Goal: Task Accomplishment & Management: Manage account settings

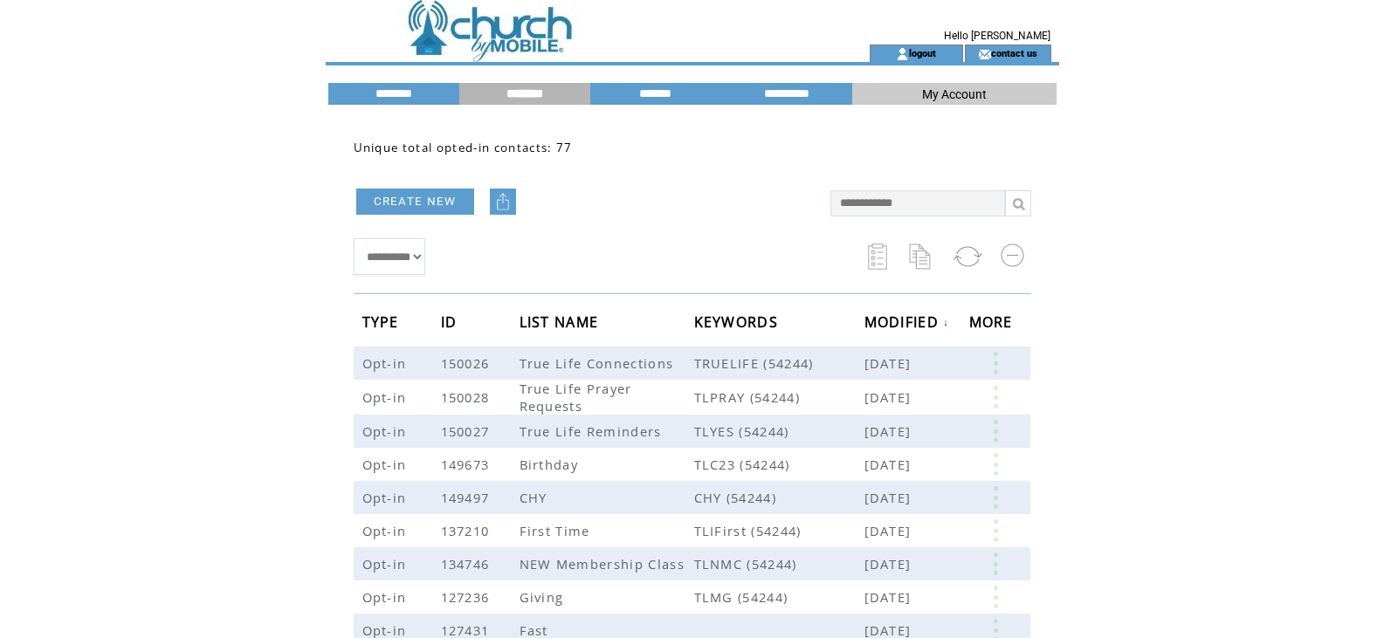
click at [513, 93] on input "********" at bounding box center [524, 93] width 131 height 15
click at [994, 365] on link at bounding box center [995, 363] width 52 height 23
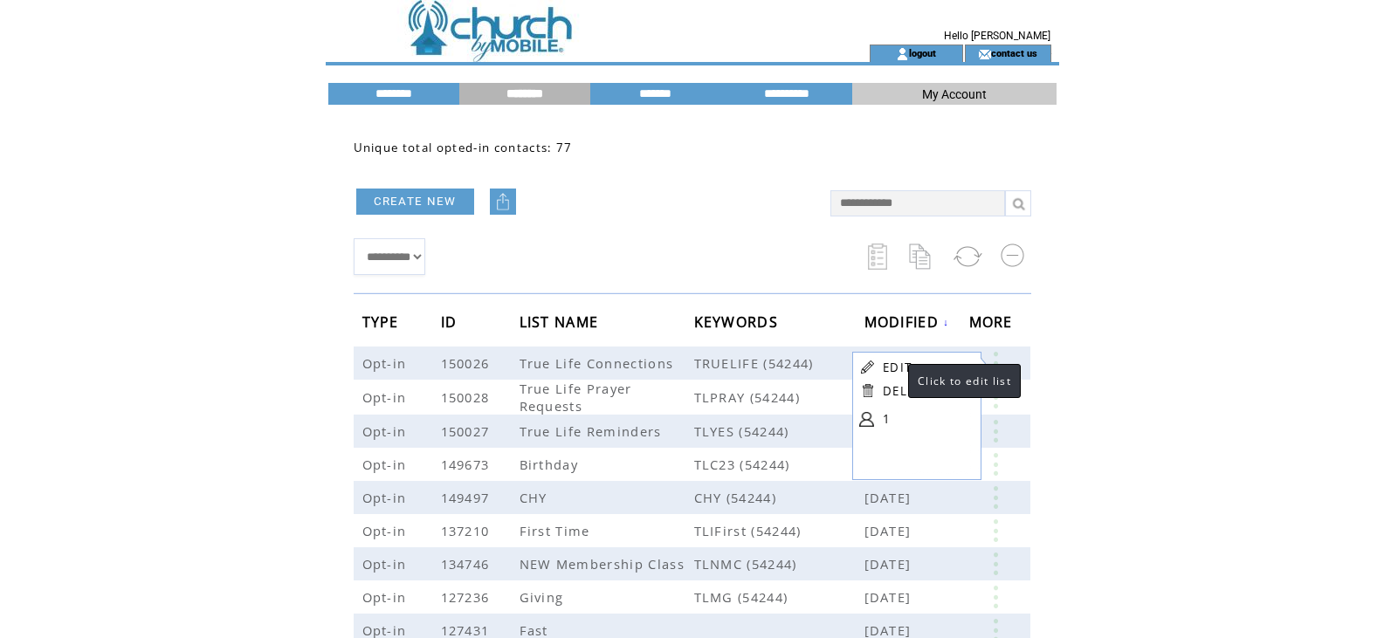
click at [891, 366] on link "EDIT" at bounding box center [897, 368] width 29 height 16
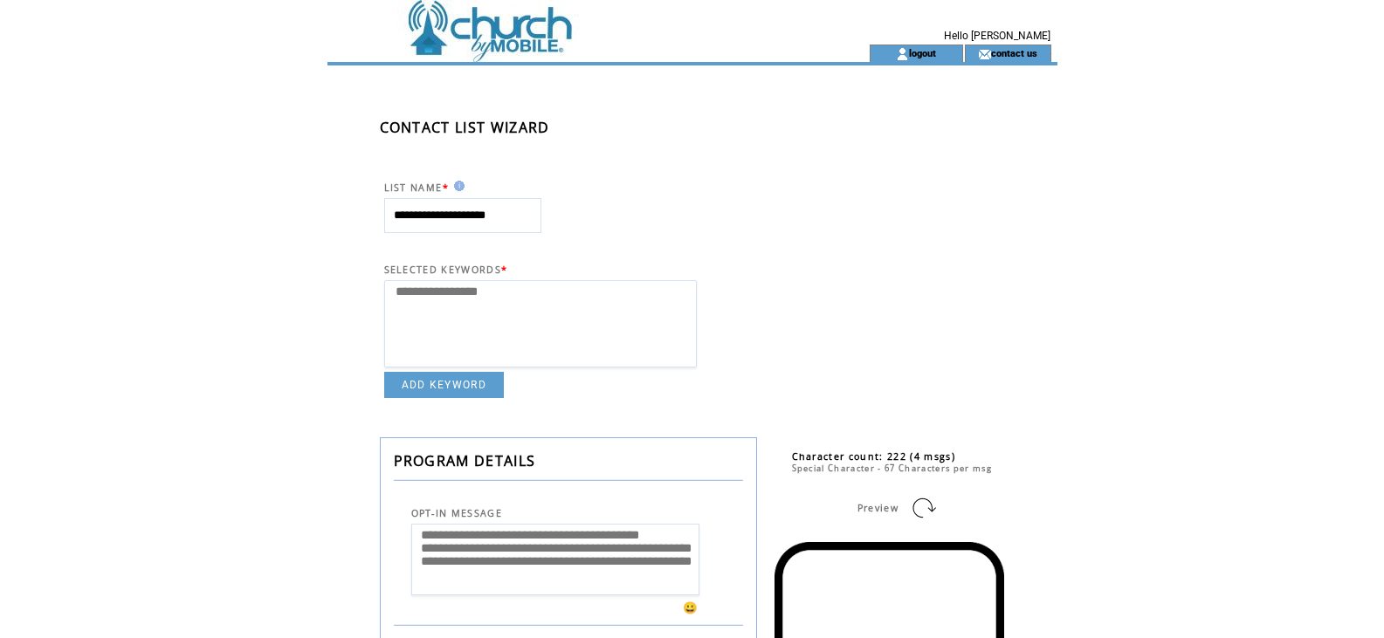
select select
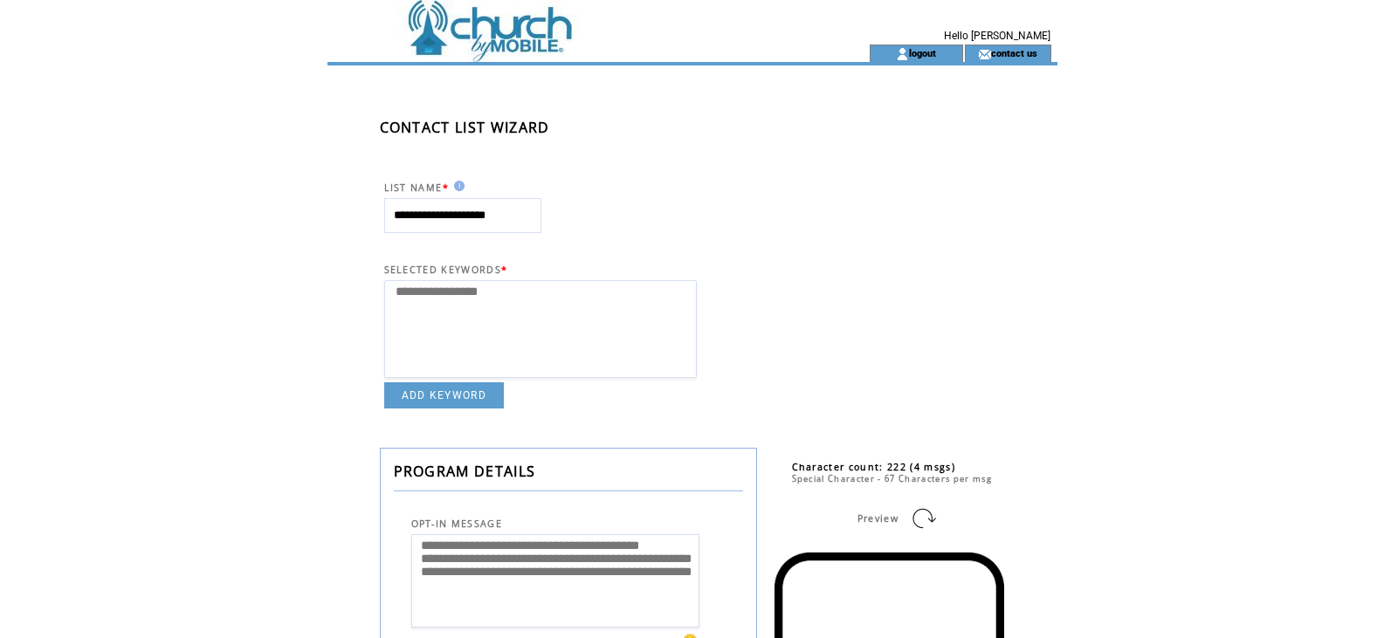
scroll to position [663, 0]
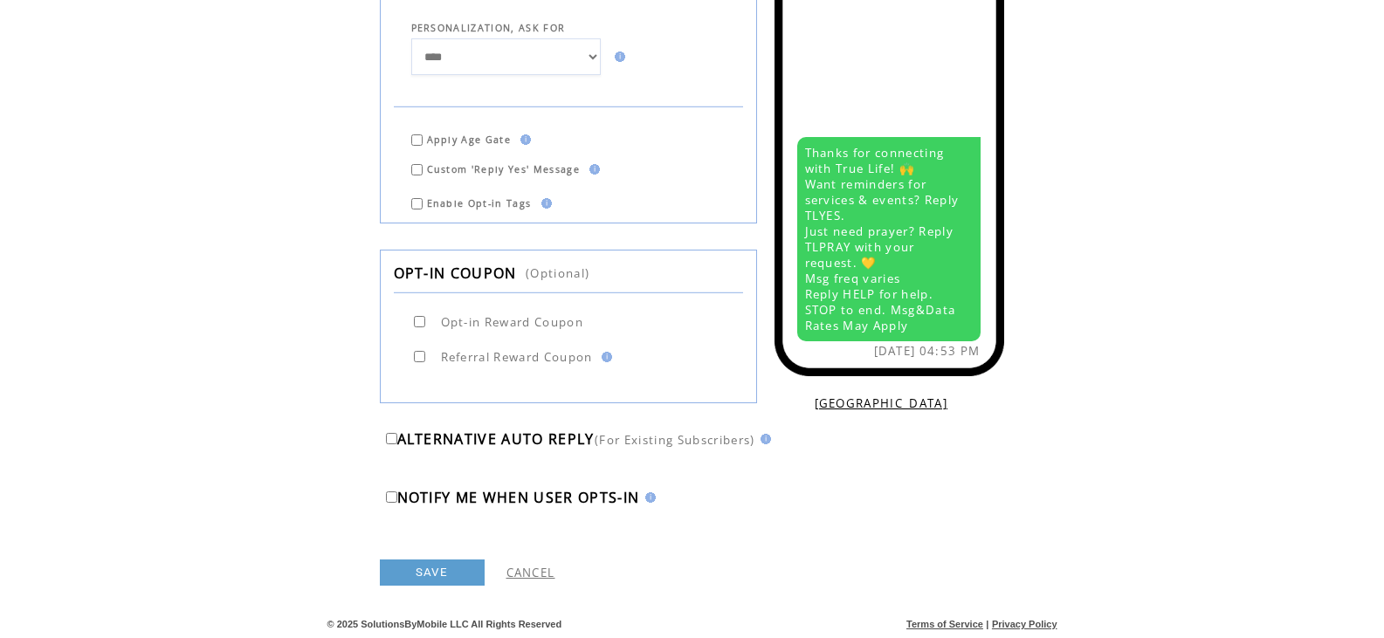
click at [391, 505] on td "NOTIFY ME WHEN USER OPTS-IN" at bounding box center [692, 484] width 624 height 45
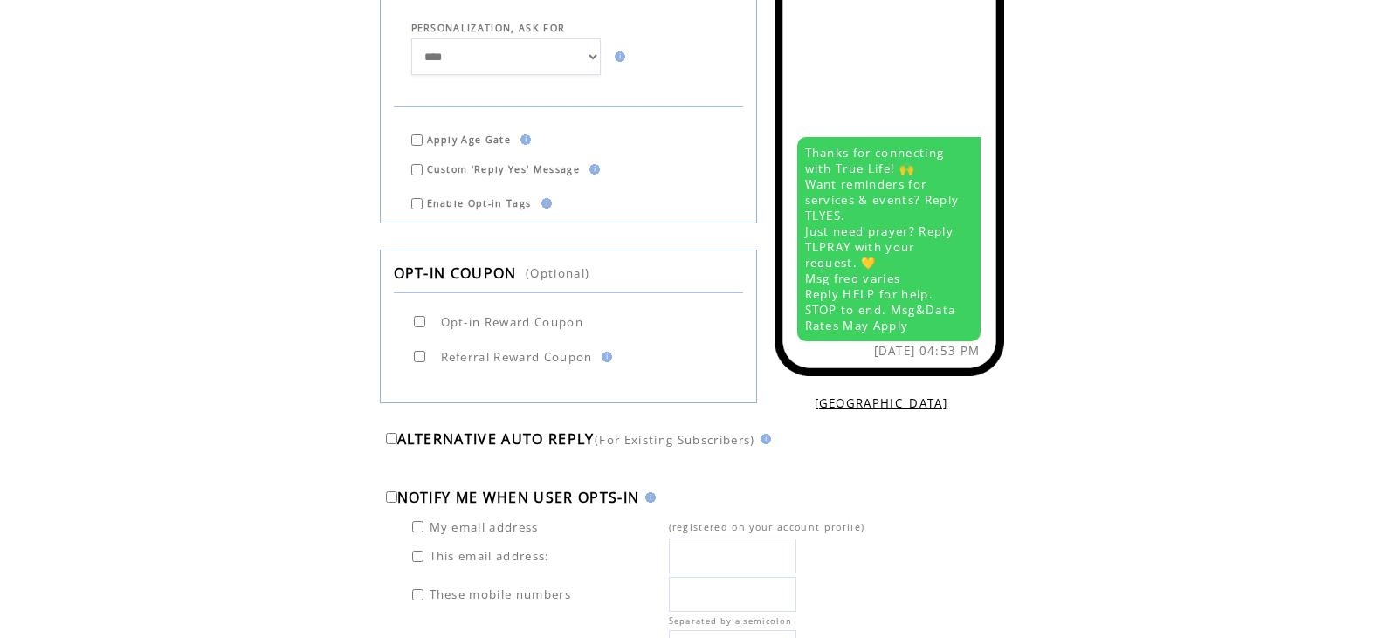
scroll to position [861, 0]
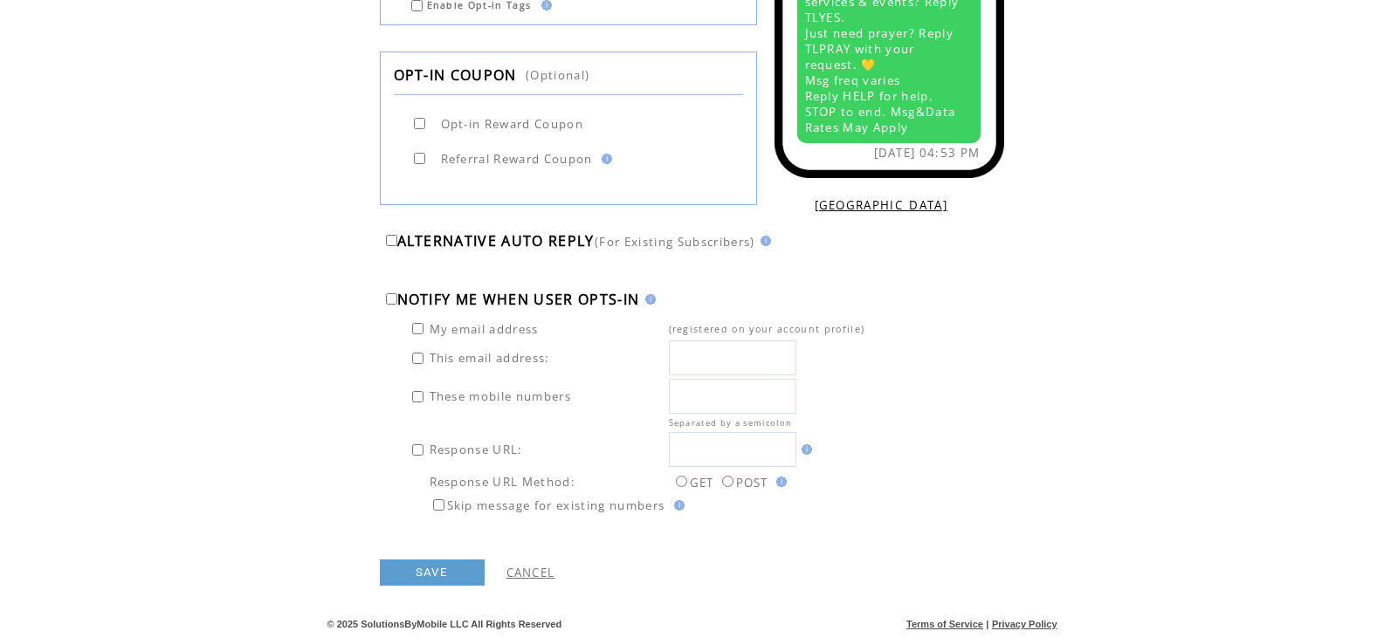
click at [427, 584] on link "SAVE" at bounding box center [432, 573] width 105 height 26
